Goal: Check status: Check status

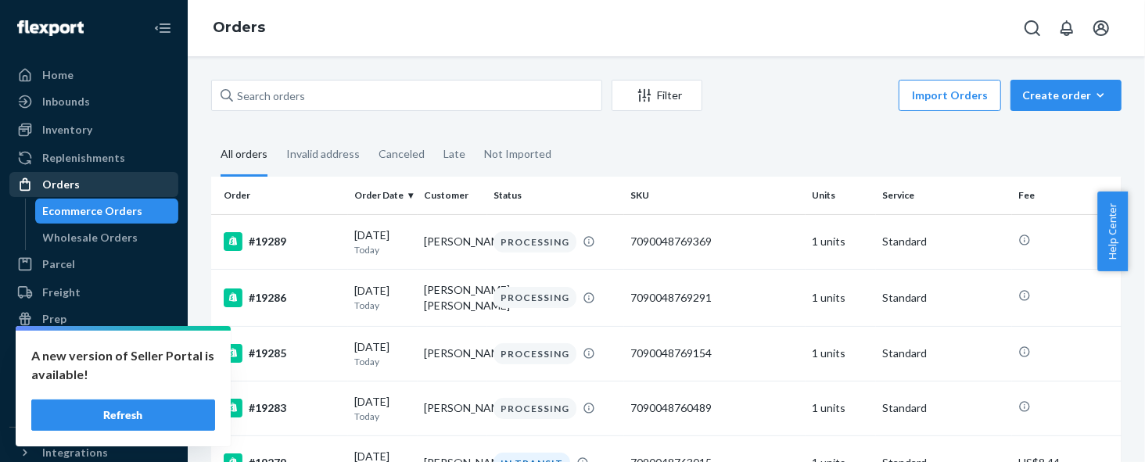
scroll to position [939, 0]
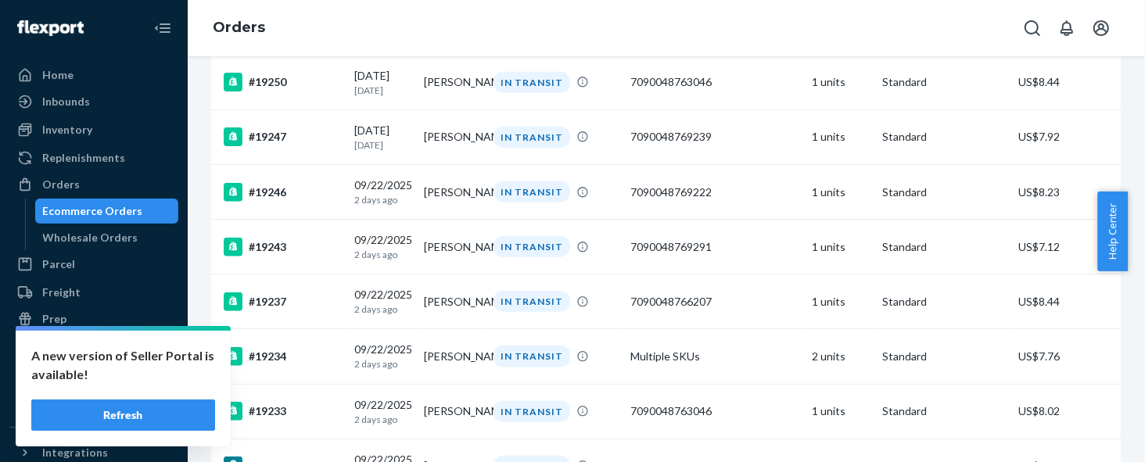
click at [116, 434] on div "A new version of Seller Portal is available! Refresh" at bounding box center [123, 389] width 215 height 116
drag, startPoint x: 116, startPoint y: 417, endPoint x: 149, endPoint y: 389, distance: 43.3
click at [116, 416] on button "Refresh" at bounding box center [123, 415] width 184 height 31
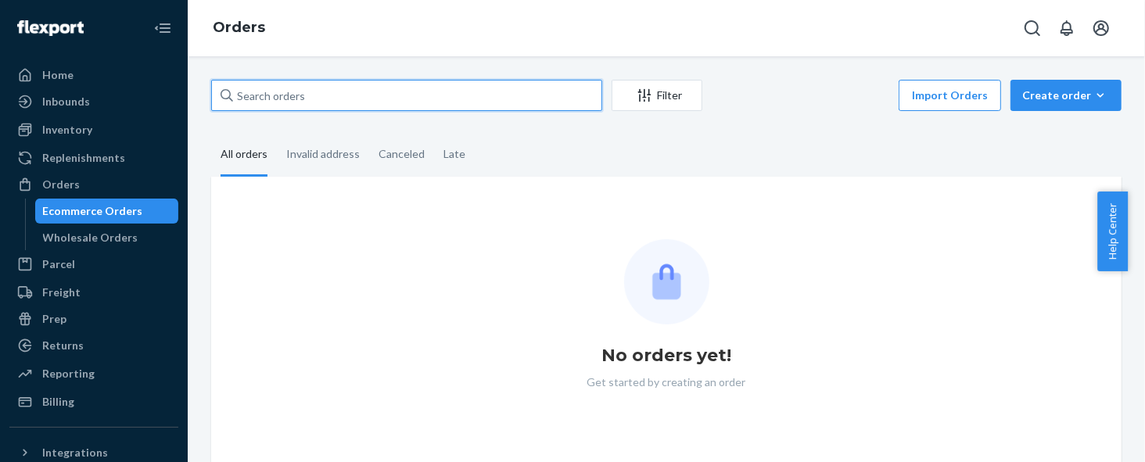
click at [483, 93] on input "text" at bounding box center [406, 95] width 391 height 31
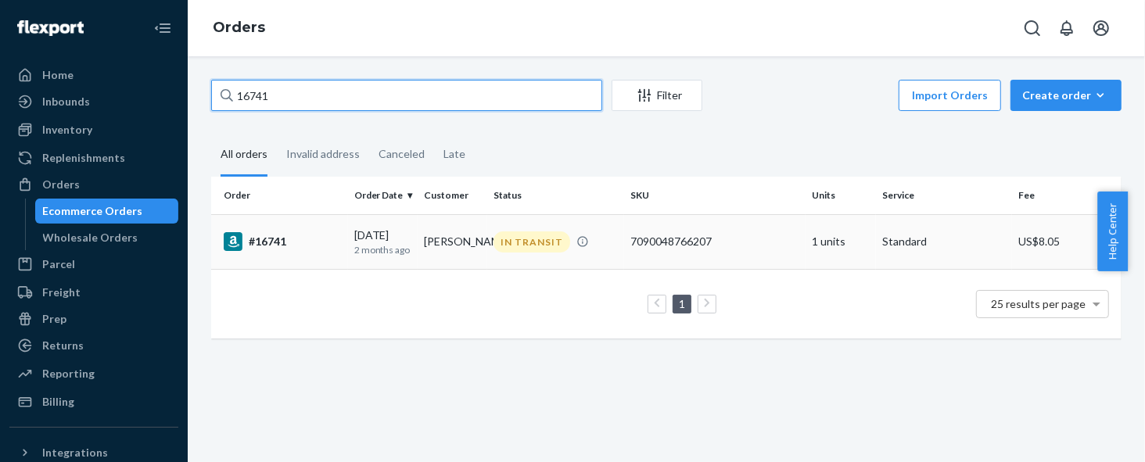
type input "16741"
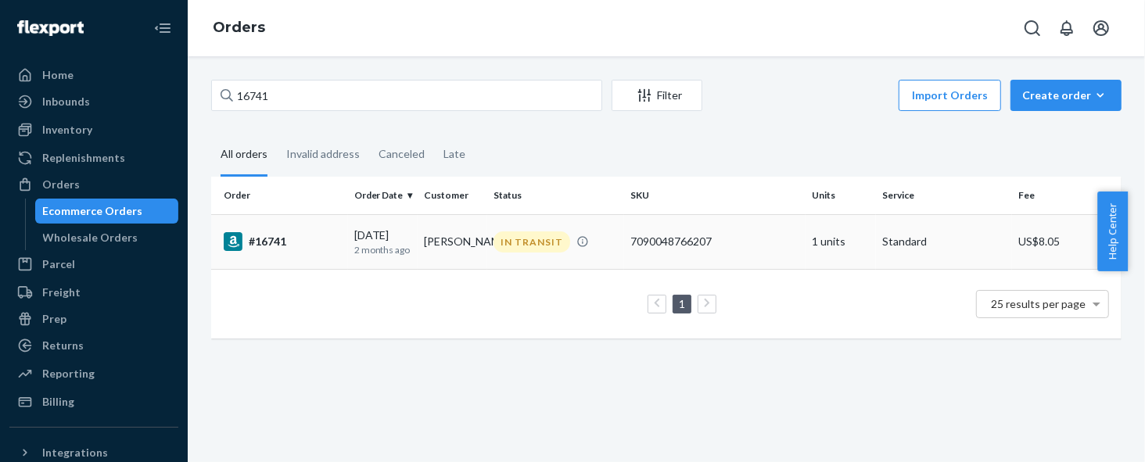
click at [284, 243] on div "#16741" at bounding box center [283, 241] width 118 height 19
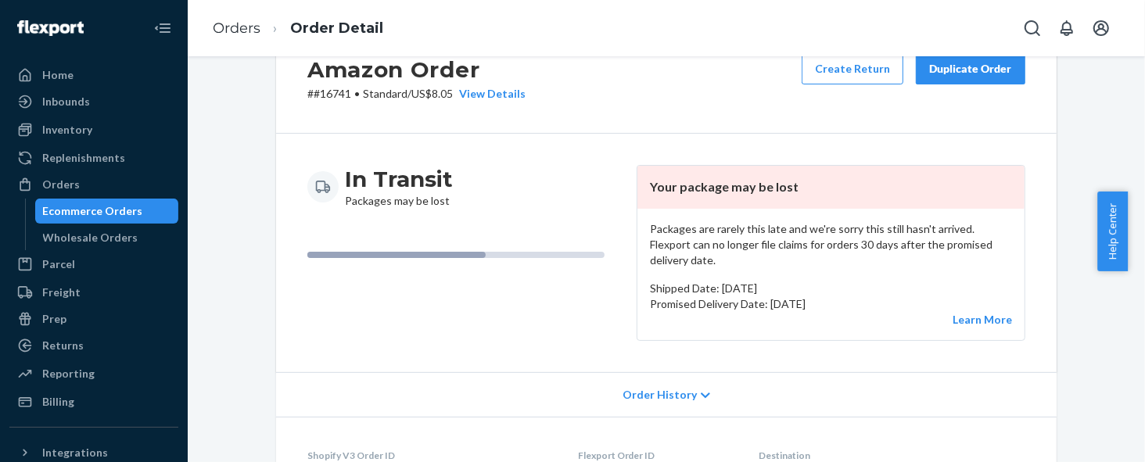
scroll to position [235, 0]
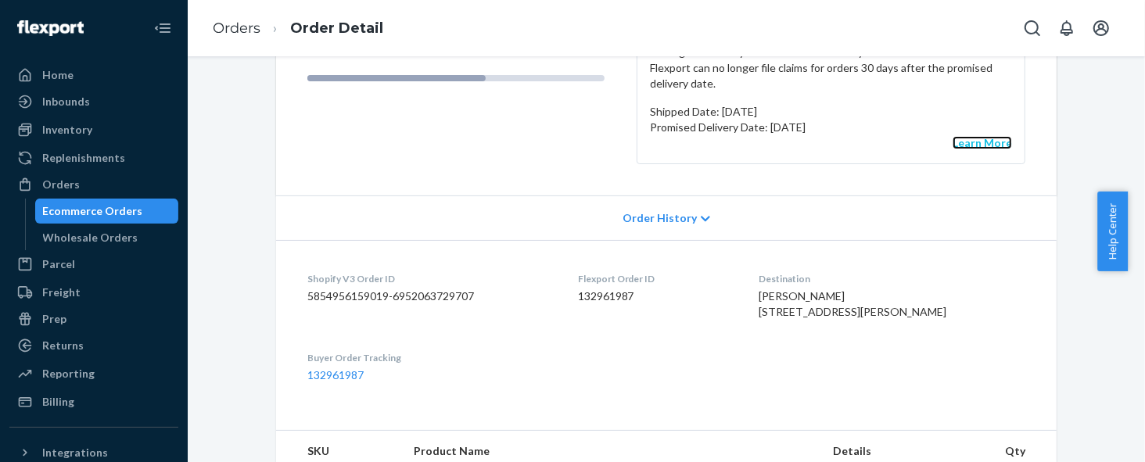
click at [960, 136] on link "Learn More" at bounding box center [982, 142] width 59 height 13
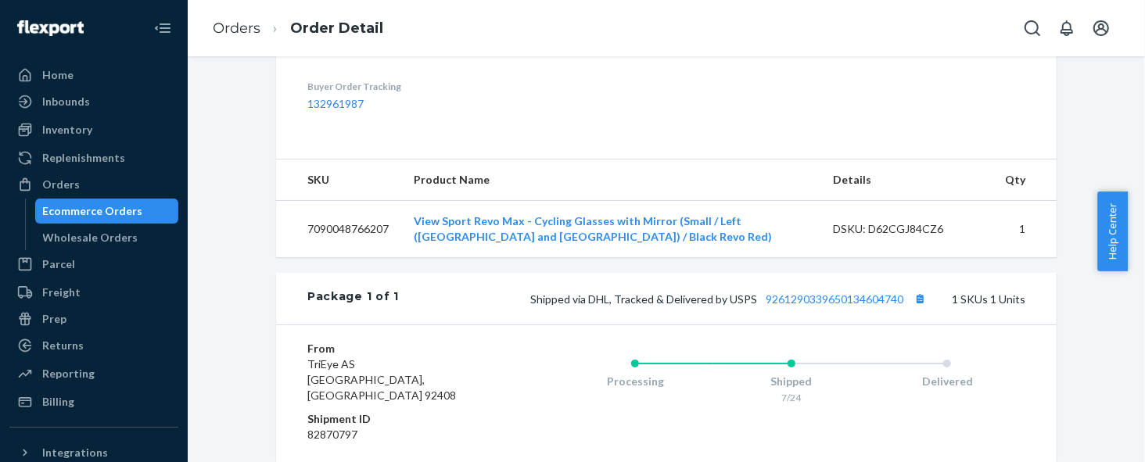
scroll to position [565, 0]
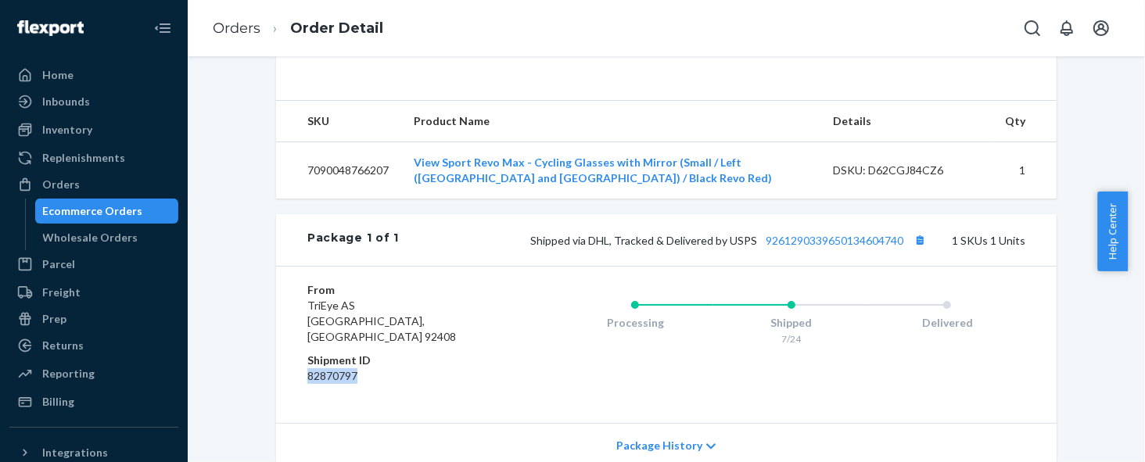
drag, startPoint x: 330, startPoint y: 376, endPoint x: 295, endPoint y: 375, distance: 35.2
click at [295, 375] on div "From [GEOGRAPHIC_DATA] AS [GEOGRAPHIC_DATA] Shipment ID 82870797 Processing Shi…" at bounding box center [666, 344] width 781 height 157
copy dd "82870797"
drag, startPoint x: 358, startPoint y: 354, endPoint x: 297, endPoint y: 354, distance: 61.0
click at [297, 354] on div "From [GEOGRAPHIC_DATA] AS [GEOGRAPHIC_DATA] Shipment ID 82870797 Processing Shi…" at bounding box center [666, 344] width 781 height 157
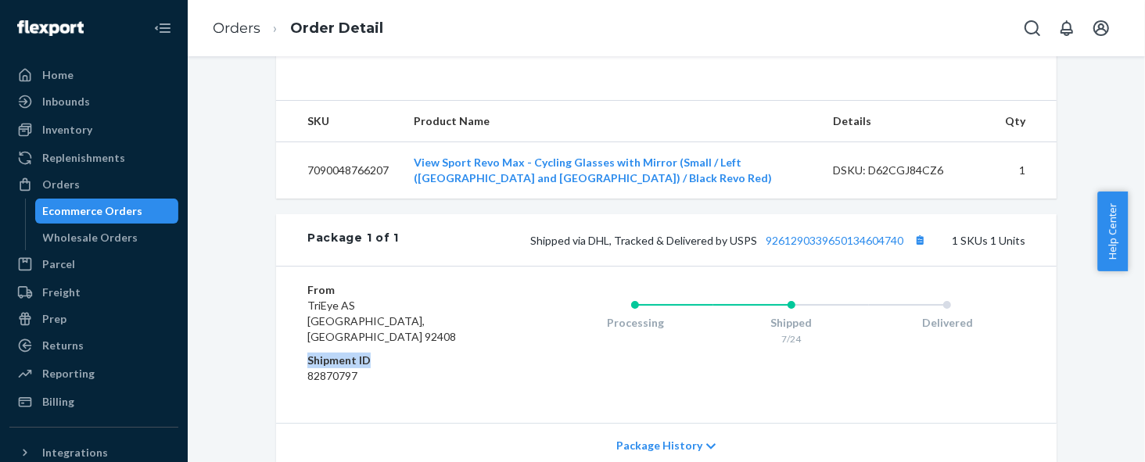
copy dt "Shipment ID"
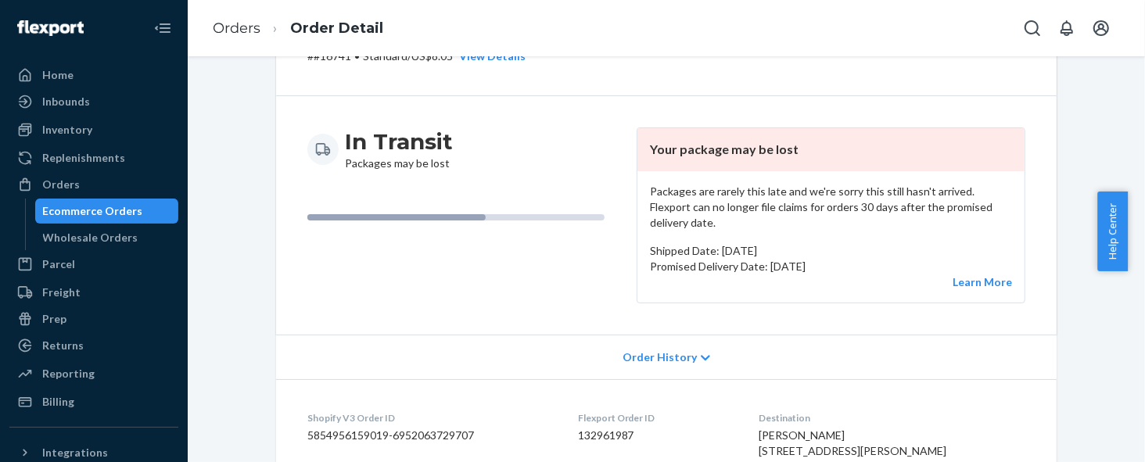
scroll to position [213, 0]
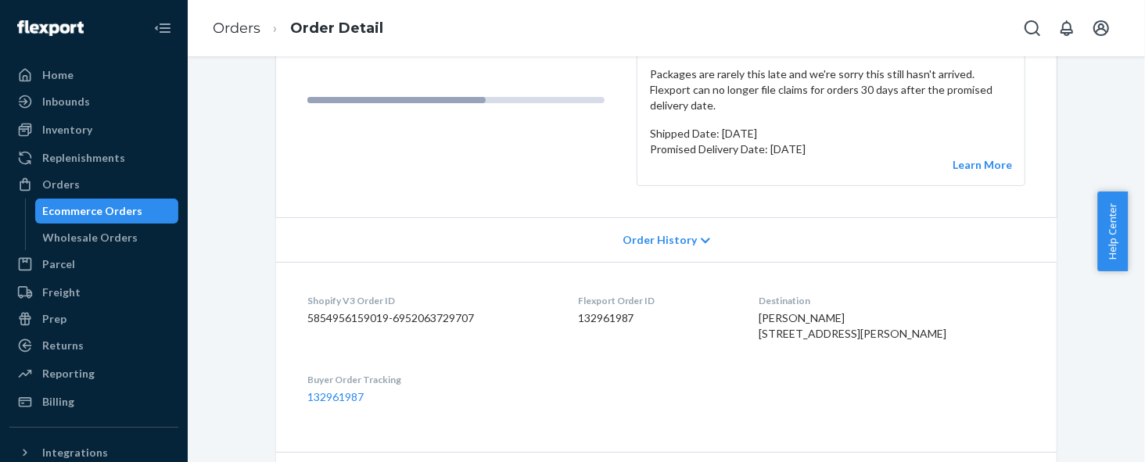
click at [358, 405] on dd "132961987" at bounding box center [430, 398] width 246 height 16
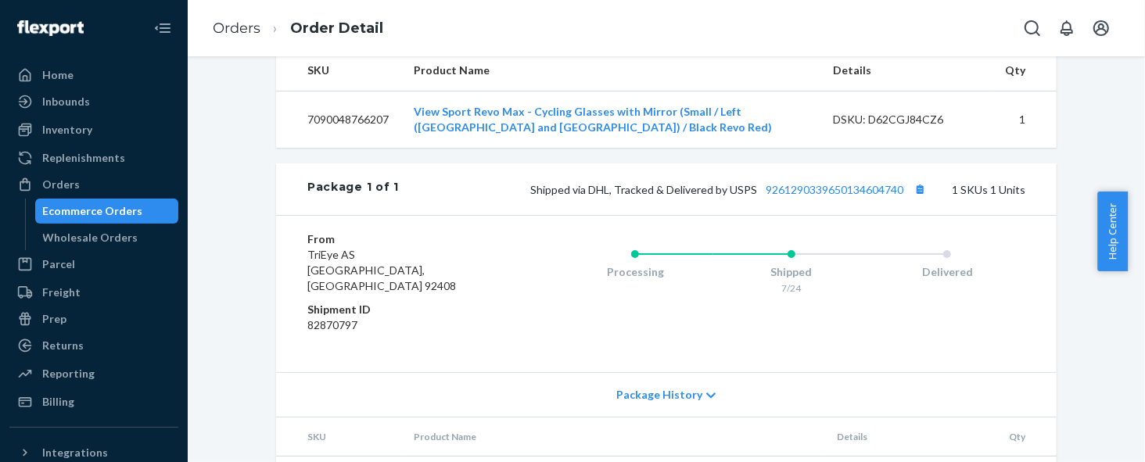
scroll to position [682, 0]
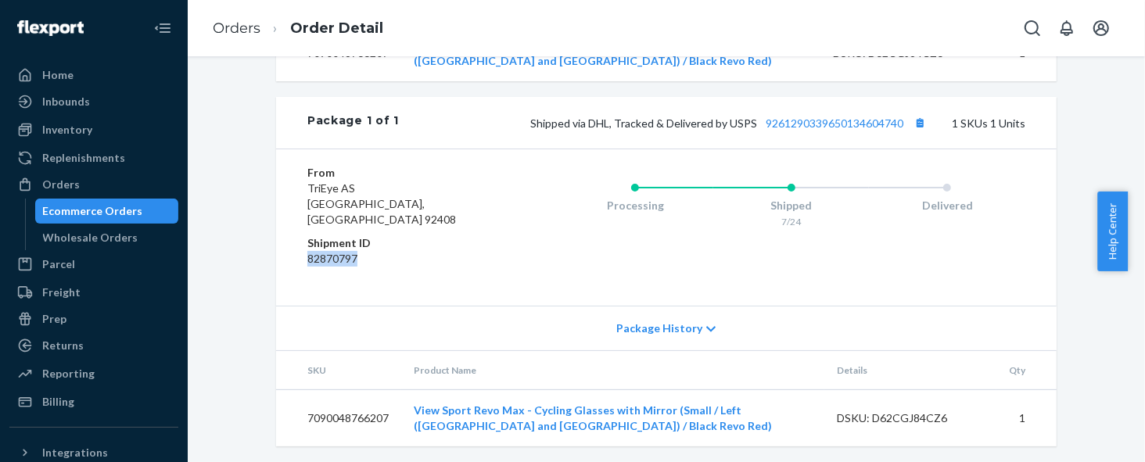
drag, startPoint x: 348, startPoint y: 261, endPoint x: 300, endPoint y: 258, distance: 47.8
click at [307, 258] on dd "82870797" at bounding box center [400, 259] width 187 height 16
copy dd "82870797"
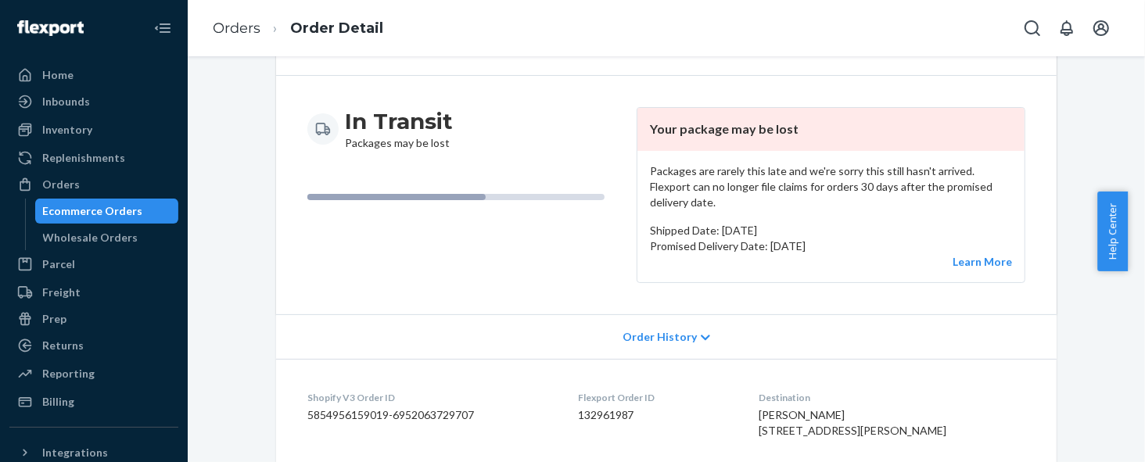
scroll to position [352, 0]
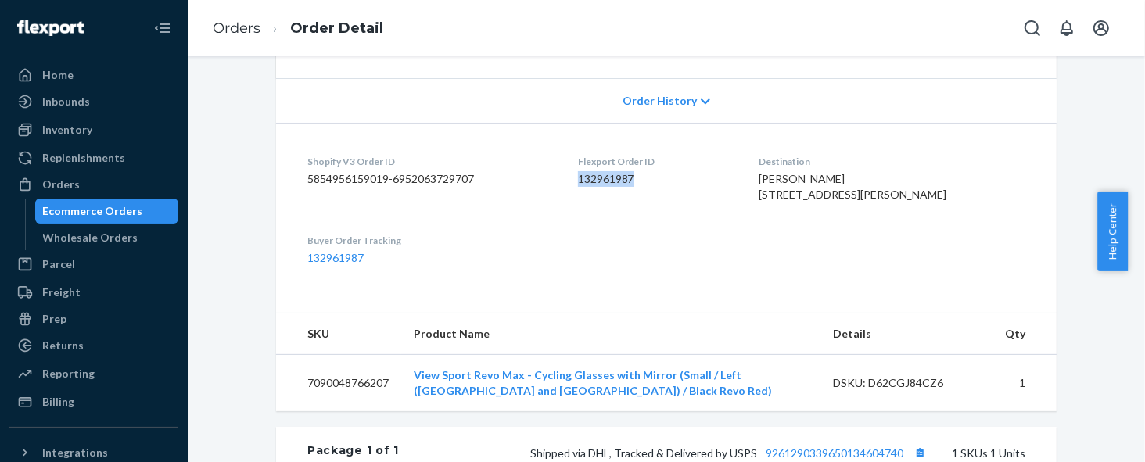
drag, startPoint x: 663, startPoint y: 160, endPoint x: 604, endPoint y: 160, distance: 59.5
click at [604, 171] on dd "132961987" at bounding box center [656, 179] width 156 height 16
copy dd "132961987"
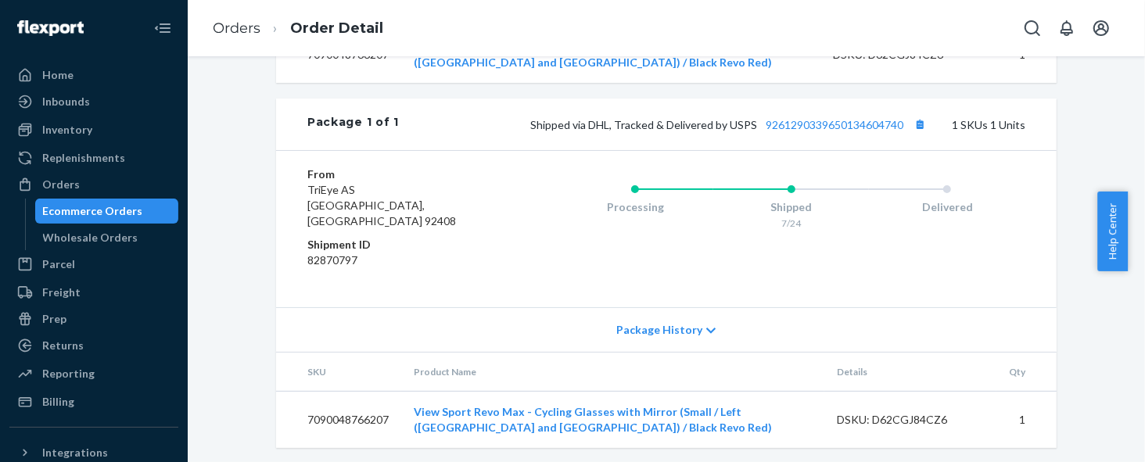
scroll to position [682, 0]
drag, startPoint x: 379, startPoint y: 413, endPoint x: 329, endPoint y: 412, distance: 50.1
click at [329, 412] on td "7090048766207" at bounding box center [338, 418] width 125 height 57
drag, startPoint x: 386, startPoint y: 415, endPoint x: 298, endPoint y: 420, distance: 88.5
click at [298, 420] on td "7090048766207" at bounding box center [338, 418] width 125 height 57
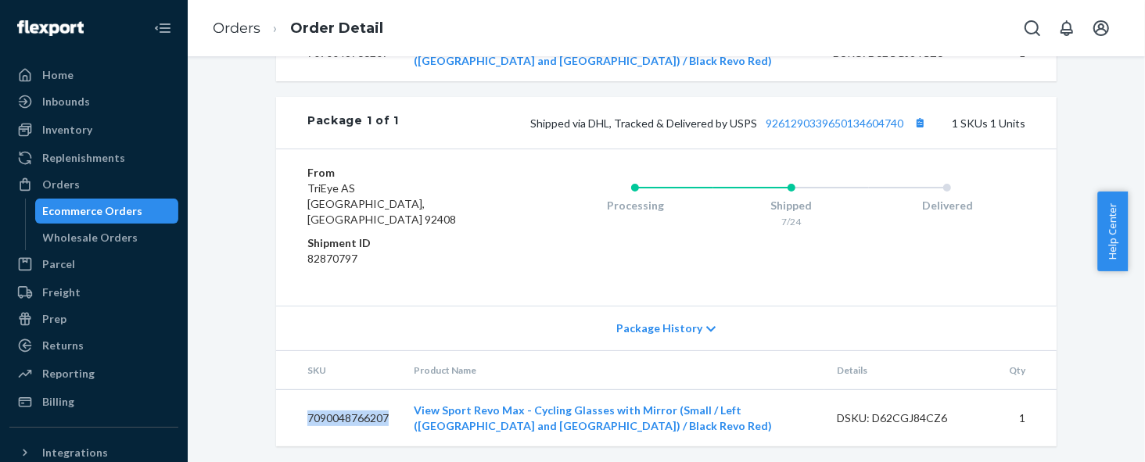
copy td "7090048766207"
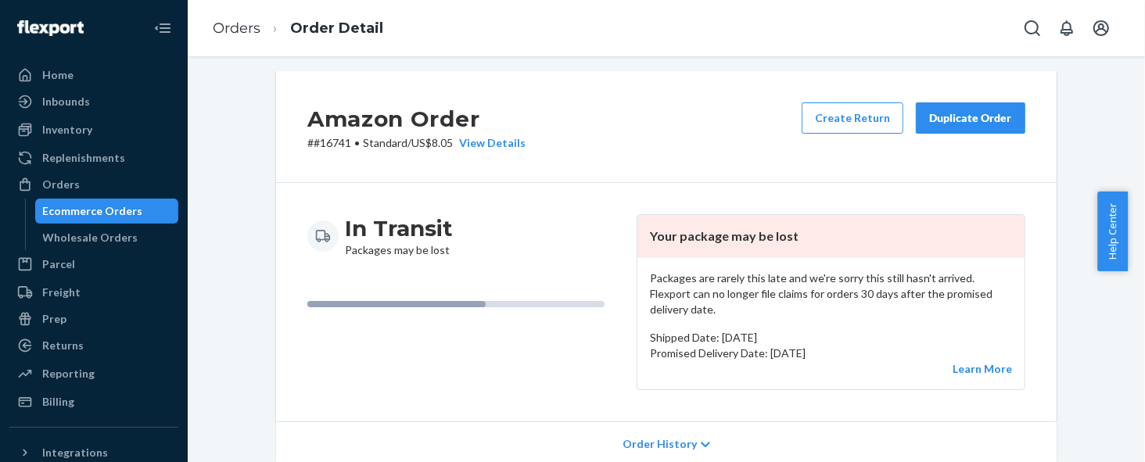
scroll to position [0, 0]
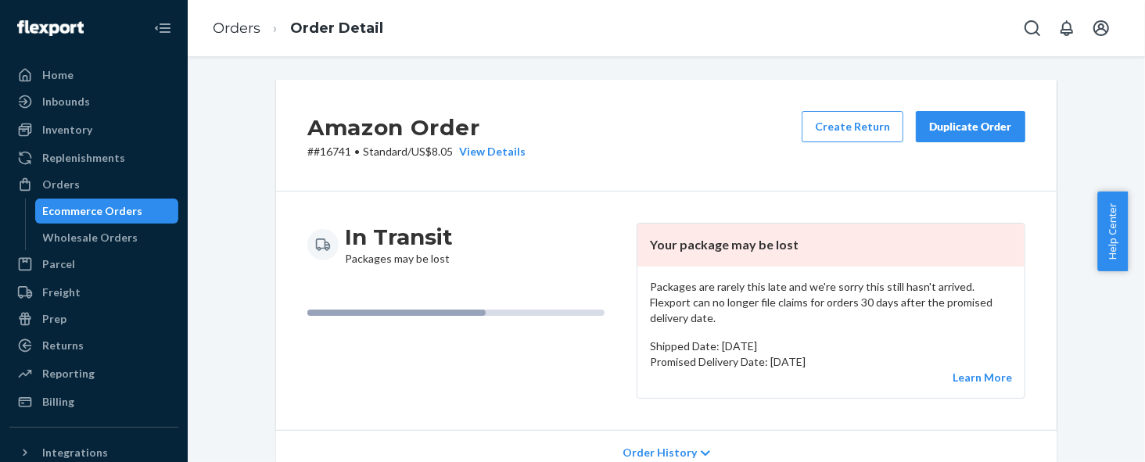
drag, startPoint x: 237, startPoint y: 371, endPoint x: 256, endPoint y: 169, distance: 202.7
